Goal: Task Accomplishment & Management: Use online tool/utility

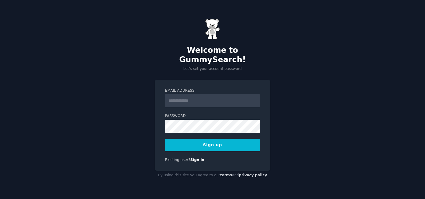
click at [180, 94] on input "Email Address" at bounding box center [212, 100] width 95 height 13
type input "**********"
click at [197, 139] on button "Sign up" at bounding box center [212, 145] width 95 height 12
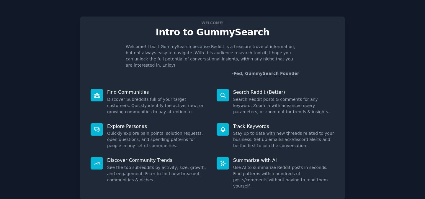
click at [386, 30] on div "Welcome! Intro to GummySearch Welcome! I built GummySearch because Reddit is a …" at bounding box center [212, 121] width 409 height 227
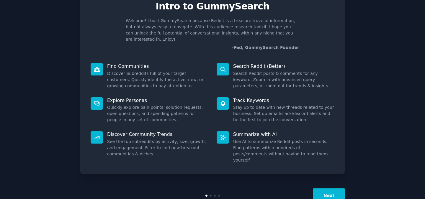
scroll to position [32, 0]
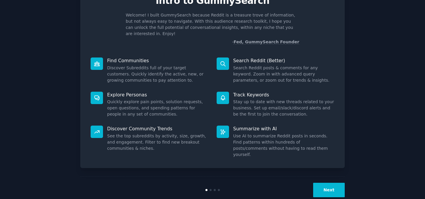
click at [321, 183] on button "Next" at bounding box center [329, 190] width 32 height 14
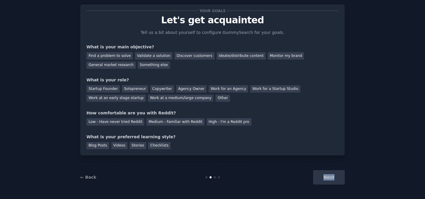
click at [321, 174] on div "Next" at bounding box center [301, 177] width 88 height 14
click at [321, 180] on div "Next" at bounding box center [301, 177] width 88 height 14
click at [310, 172] on div "Next" at bounding box center [301, 177] width 88 height 14
click at [112, 57] on div "Find a problem to solve" at bounding box center [110, 55] width 46 height 7
click at [330, 182] on div "Next" at bounding box center [301, 177] width 88 height 14
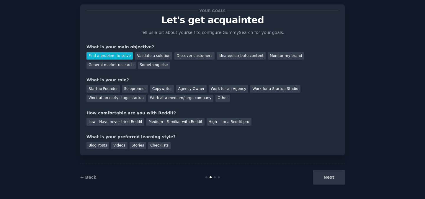
click at [328, 171] on div "Next" at bounding box center [301, 177] width 88 height 14
click at [326, 180] on div "Next" at bounding box center [301, 177] width 88 height 14
click at [110, 88] on div "Startup Founder" at bounding box center [103, 88] width 33 height 7
click at [131, 88] on div "Solopreneur" at bounding box center [135, 88] width 26 height 7
click at [108, 89] on div "Startup Founder" at bounding box center [103, 88] width 33 height 7
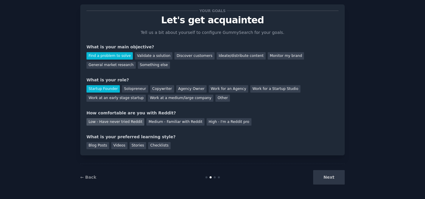
click at [115, 121] on div "Low - Have never tried Reddit" at bounding box center [116, 121] width 58 height 7
click at [136, 146] on div "Stories" at bounding box center [138, 145] width 17 height 7
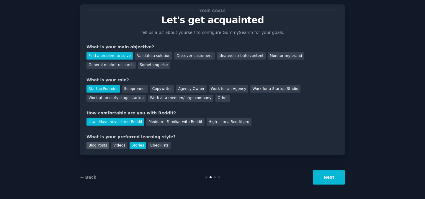
click at [97, 146] on div "Blog Posts" at bounding box center [98, 145] width 23 height 7
click at [131, 146] on div "Stories" at bounding box center [138, 145] width 17 height 7
click at [326, 181] on button "Next" at bounding box center [329, 177] width 32 height 14
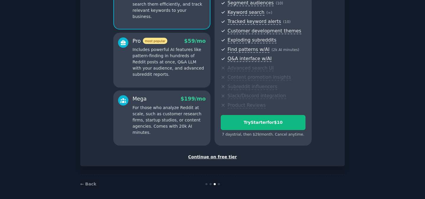
scroll to position [81, 0]
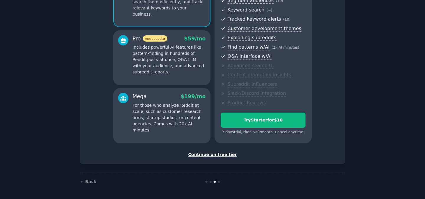
click at [221, 154] on div "Continue on free tier" at bounding box center [213, 155] width 252 height 6
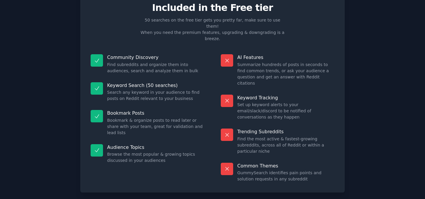
scroll to position [31, 0]
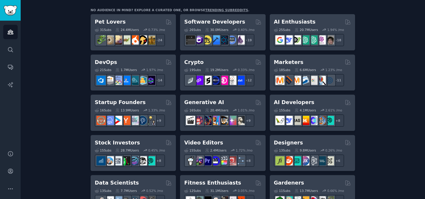
scroll to position [111, 0]
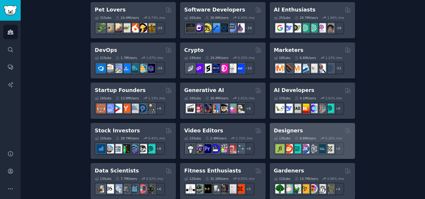
click at [303, 129] on div "Designers Curated by GummySearch" at bounding box center [312, 130] width 77 height 7
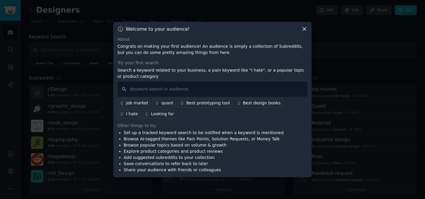
click at [304, 29] on icon at bounding box center [304, 28] width 3 height 3
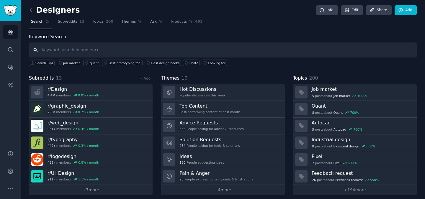
scroll to position [4, 0]
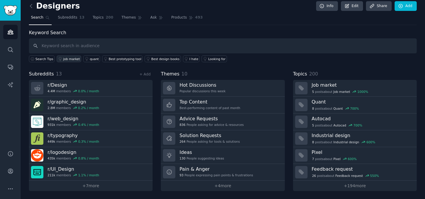
click at [75, 59] on div "job market" at bounding box center [71, 59] width 17 height 4
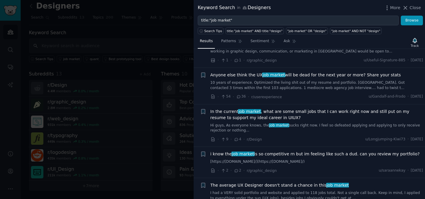
scroll to position [29, 0]
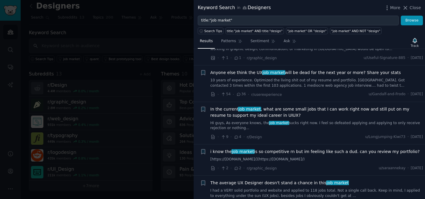
click at [151, 31] on div at bounding box center [212, 99] width 425 height 199
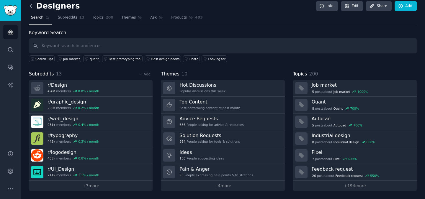
click at [30, 6] on icon at bounding box center [31, 6] width 6 height 6
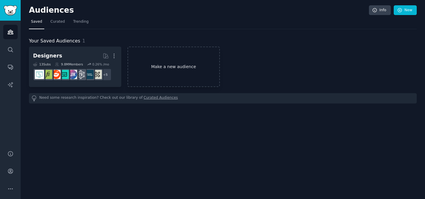
click at [180, 66] on link "Make a new audience" at bounding box center [174, 67] width 92 height 40
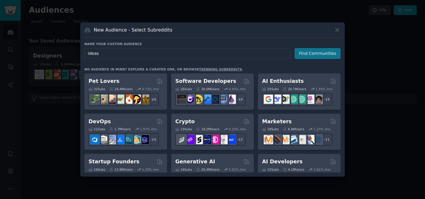
type input "ideas"
click at [331, 54] on button "Find Communities" at bounding box center [318, 53] width 46 height 11
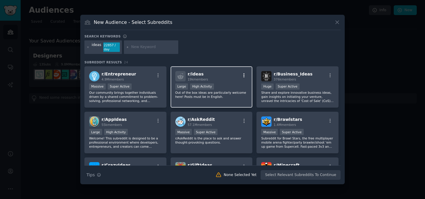
click at [244, 74] on icon "button" at bounding box center [244, 75] width 5 height 5
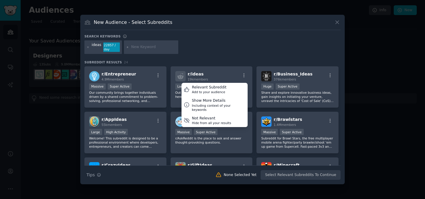
click at [240, 46] on div "ideas 22857 / day" at bounding box center [212, 48] width 256 height 16
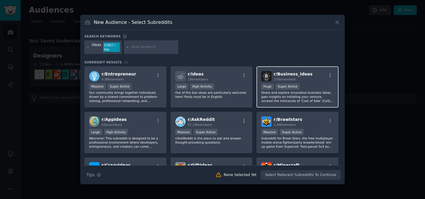
click at [320, 92] on p "Share and explore innovative business ideas, gain insights on initiating your v…" at bounding box center [297, 97] width 73 height 12
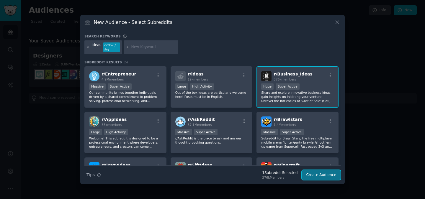
click at [321, 177] on button "Create Audience" at bounding box center [321, 175] width 39 height 10
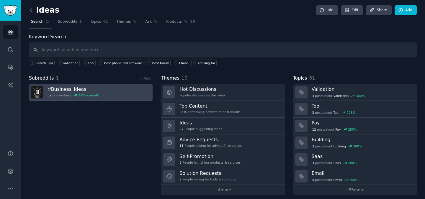
click at [103, 92] on link "r/ Business_Ideas 376k members 2.0 % / month" at bounding box center [91, 92] width 124 height 17
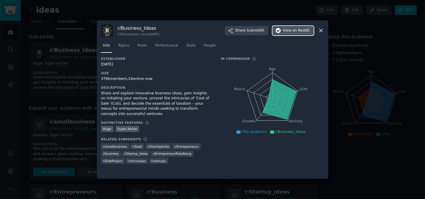
click at [287, 29] on span "View on Reddit" at bounding box center [296, 30] width 27 height 5
click at [322, 30] on icon at bounding box center [321, 30] width 3 height 3
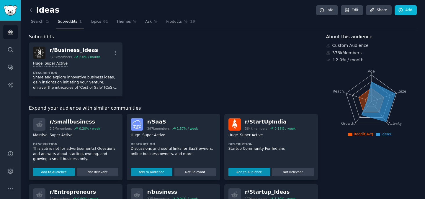
click at [40, 10] on h2 "ideas" at bounding box center [44, 10] width 30 height 9
click at [32, 9] on icon at bounding box center [31, 10] width 6 height 6
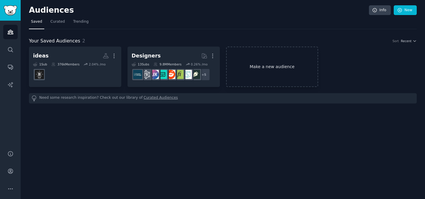
click at [252, 63] on link "Make a new audience" at bounding box center [272, 67] width 92 height 40
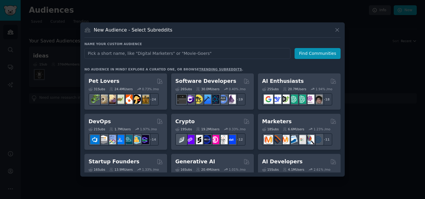
click at [185, 54] on input "text" at bounding box center [187, 53] width 206 height 11
type input "sex"
click button "Find Communities" at bounding box center [318, 53] width 46 height 11
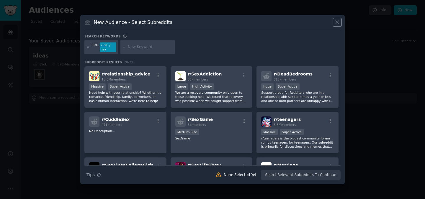
click at [338, 22] on icon at bounding box center [337, 22] width 6 height 6
